Goal: Navigation & Orientation: Understand site structure

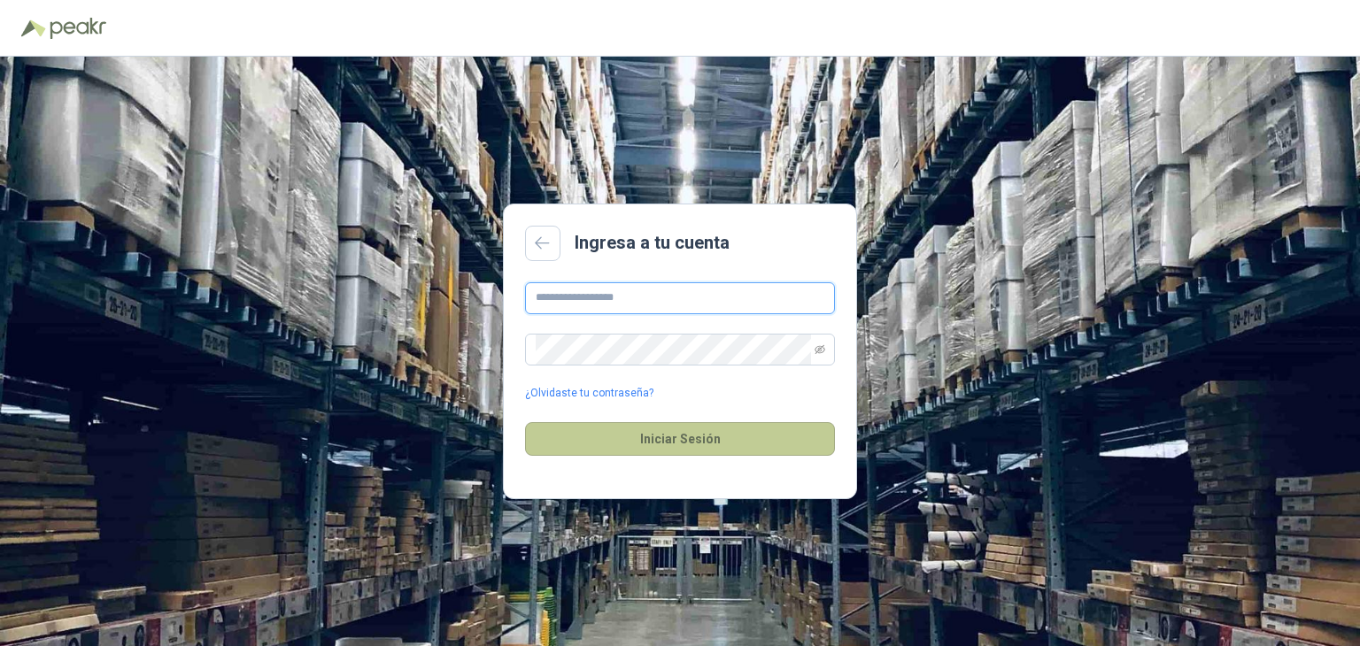
type input "**********"
click at [678, 442] on button "Iniciar Sesión" at bounding box center [680, 439] width 310 height 34
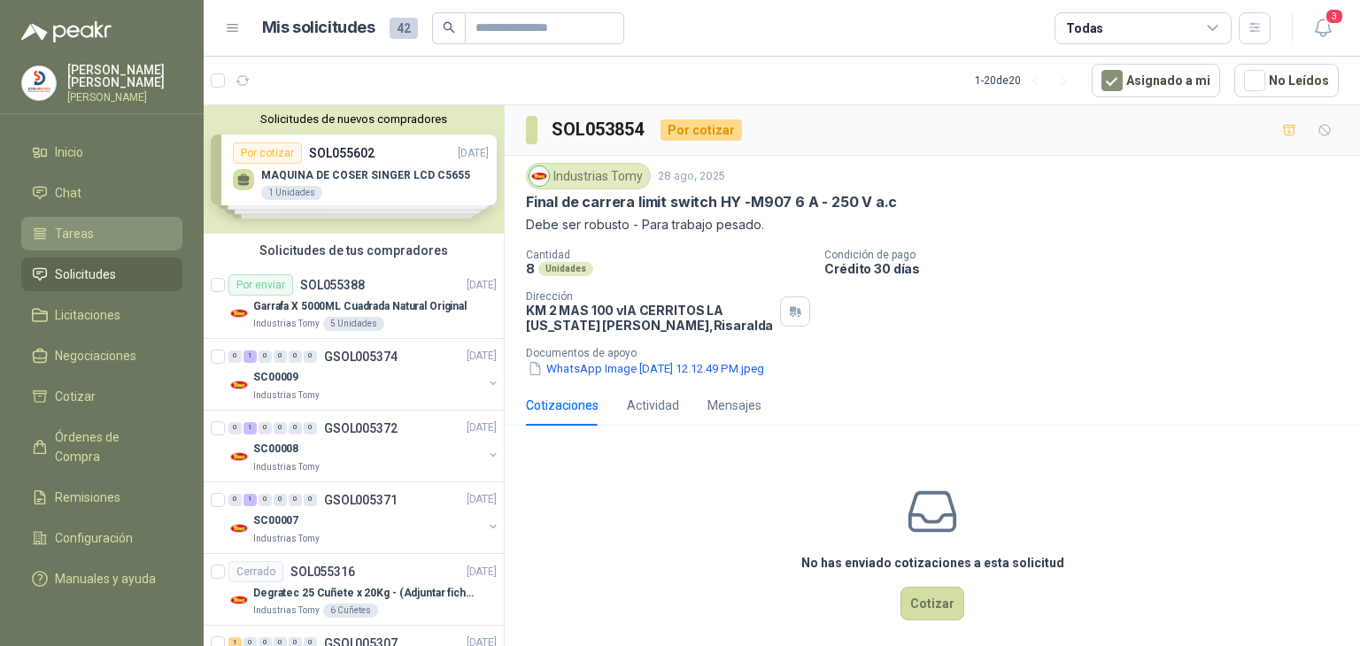
click at [61, 224] on span "Tareas" at bounding box center [74, 233] width 39 height 19
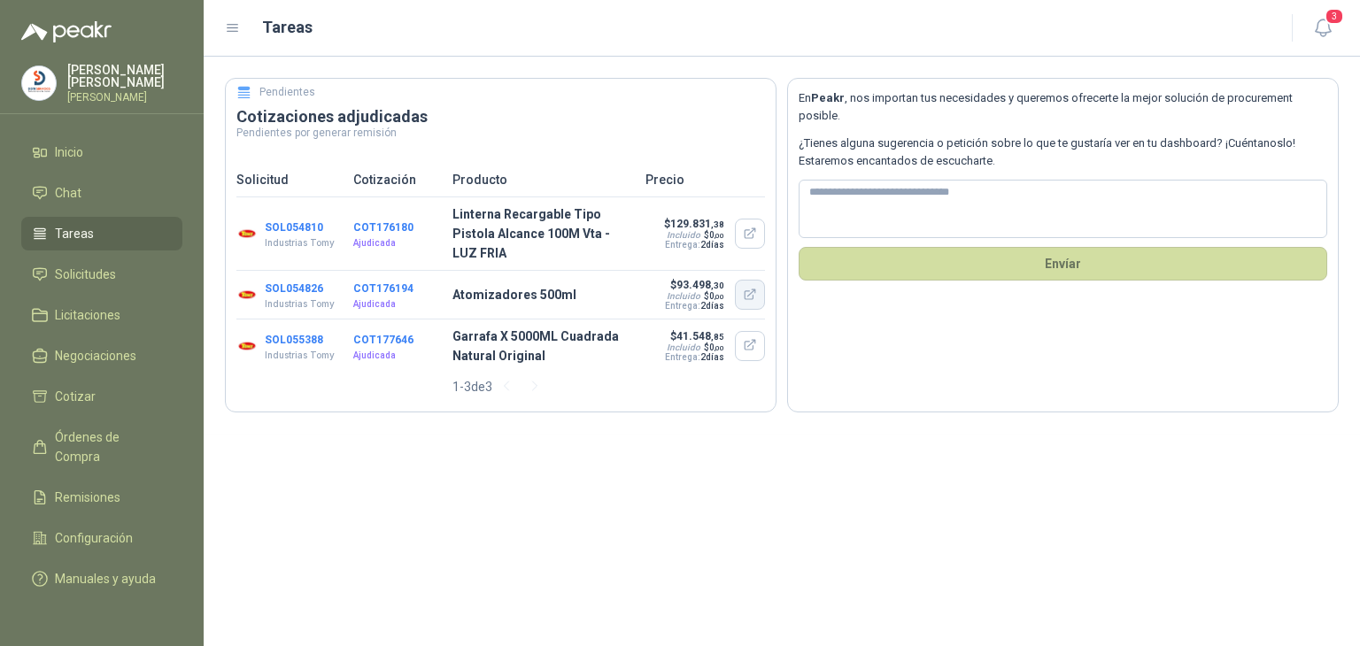
click at [750, 288] on icon "button" at bounding box center [750, 295] width 15 height 15
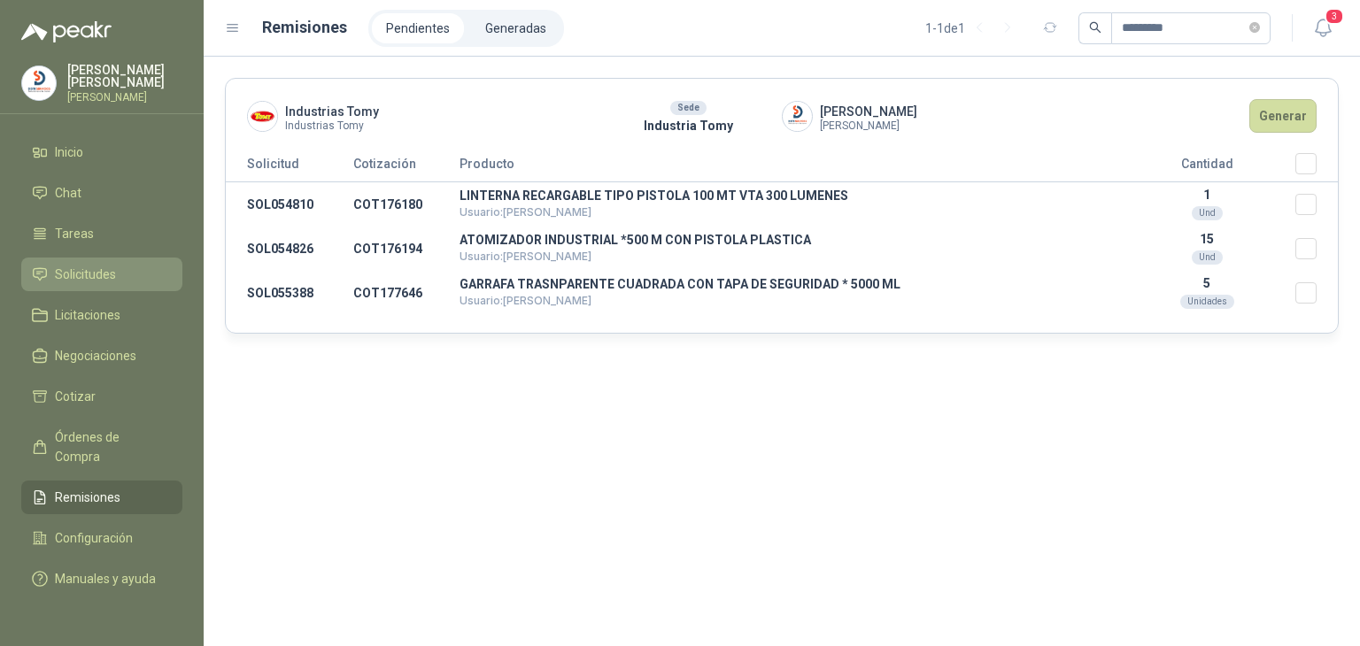
click at [81, 265] on span "Solicitudes" at bounding box center [85, 274] width 61 height 19
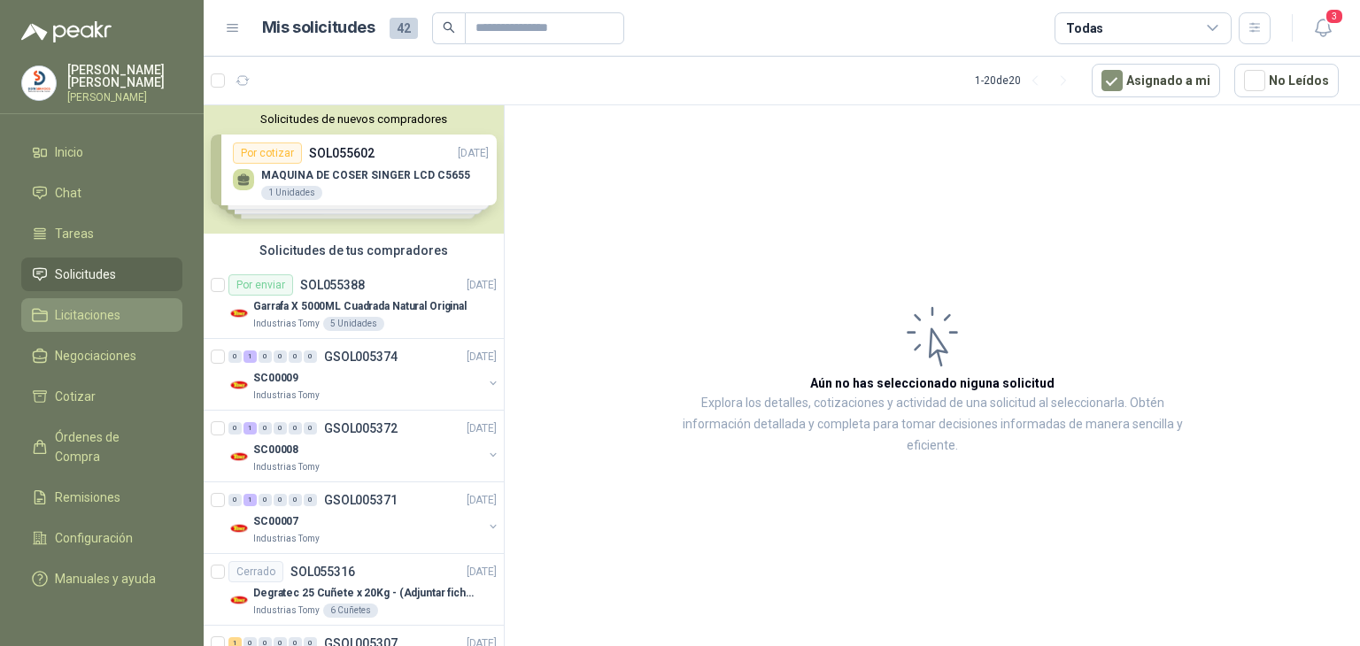
click at [55, 317] on span "Licitaciones" at bounding box center [87, 314] width 65 height 19
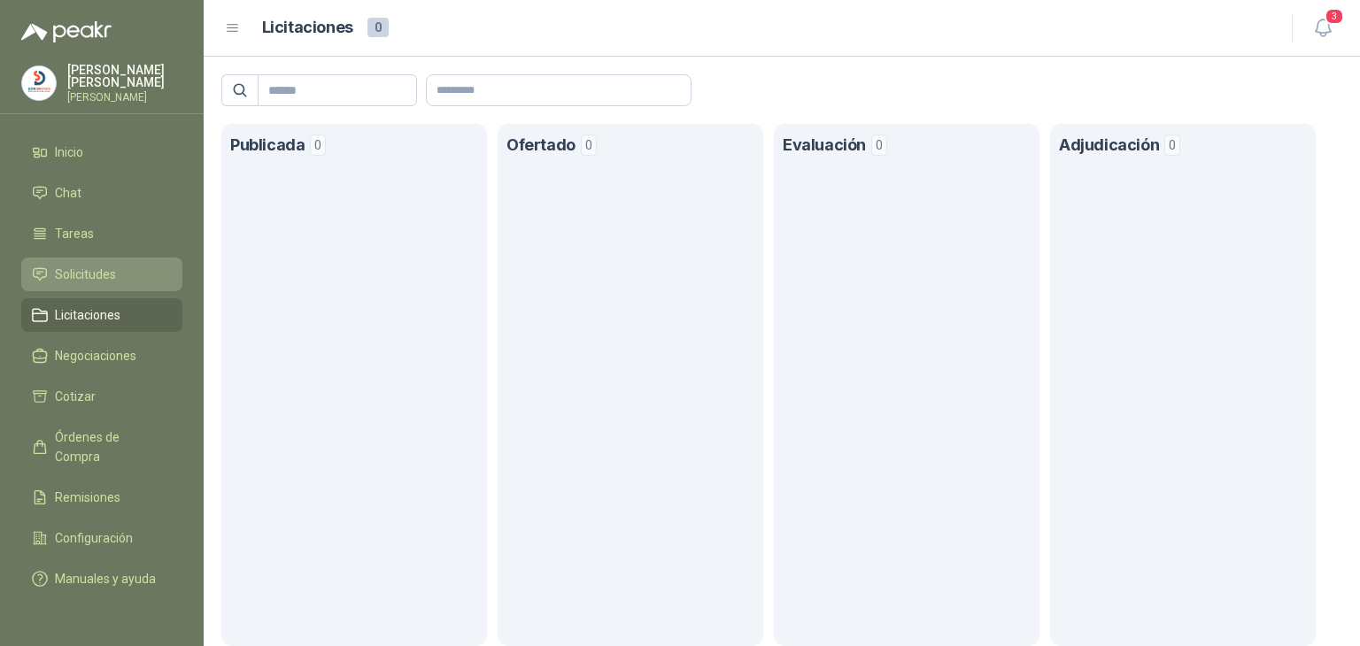
click at [68, 273] on span "Solicitudes" at bounding box center [85, 274] width 61 height 19
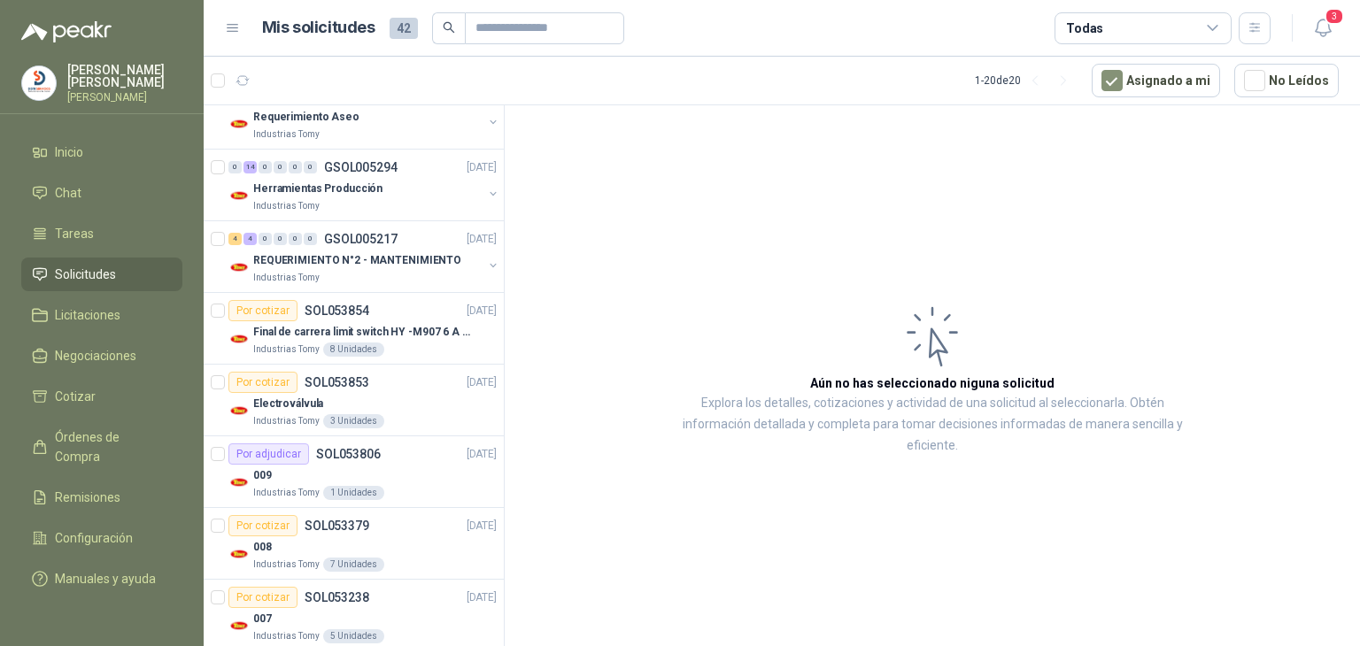
scroll to position [708, 0]
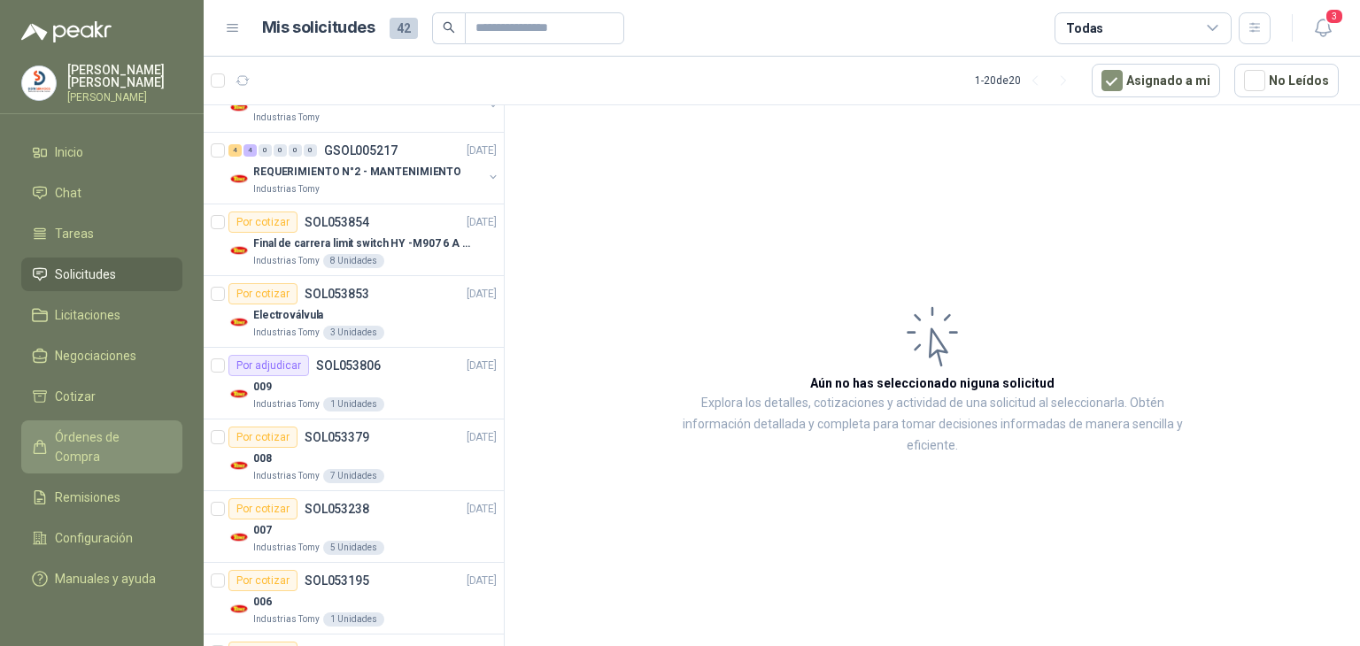
click at [111, 428] on span "Órdenes de Compra" at bounding box center [110, 447] width 111 height 39
